Goal: Transaction & Acquisition: Purchase product/service

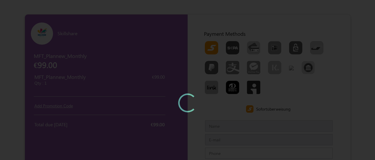
type input "MFTTestCustomerSep"
type input "[EMAIL_ADDRESS][DOMAIN_NAME]"
type input "7373968085"
type input "[PERSON_NAME][GEOGRAPHIC_DATA]"
type input "600073600100"
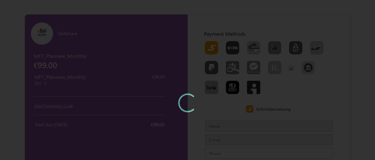
type input "Chennaichennai"
type input "IndiaIndia"
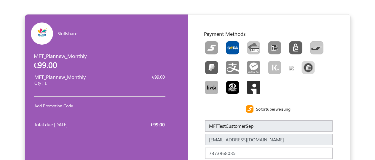
click at [232, 48] on img "Toolbar with button groups" at bounding box center [232, 47] width 13 height 13
click at [230, 45] on input "Toolbar with button groups" at bounding box center [228, 43] width 4 height 4
radio input "true"
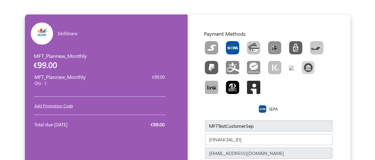
scroll to position [169, 0]
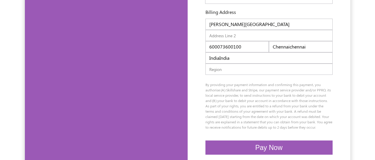
type input "[FINANCIAL_ID]"
click at [269, 152] on span "Pay Now" at bounding box center [268, 148] width 27 height 8
